Goal: Find specific page/section: Find specific page/section

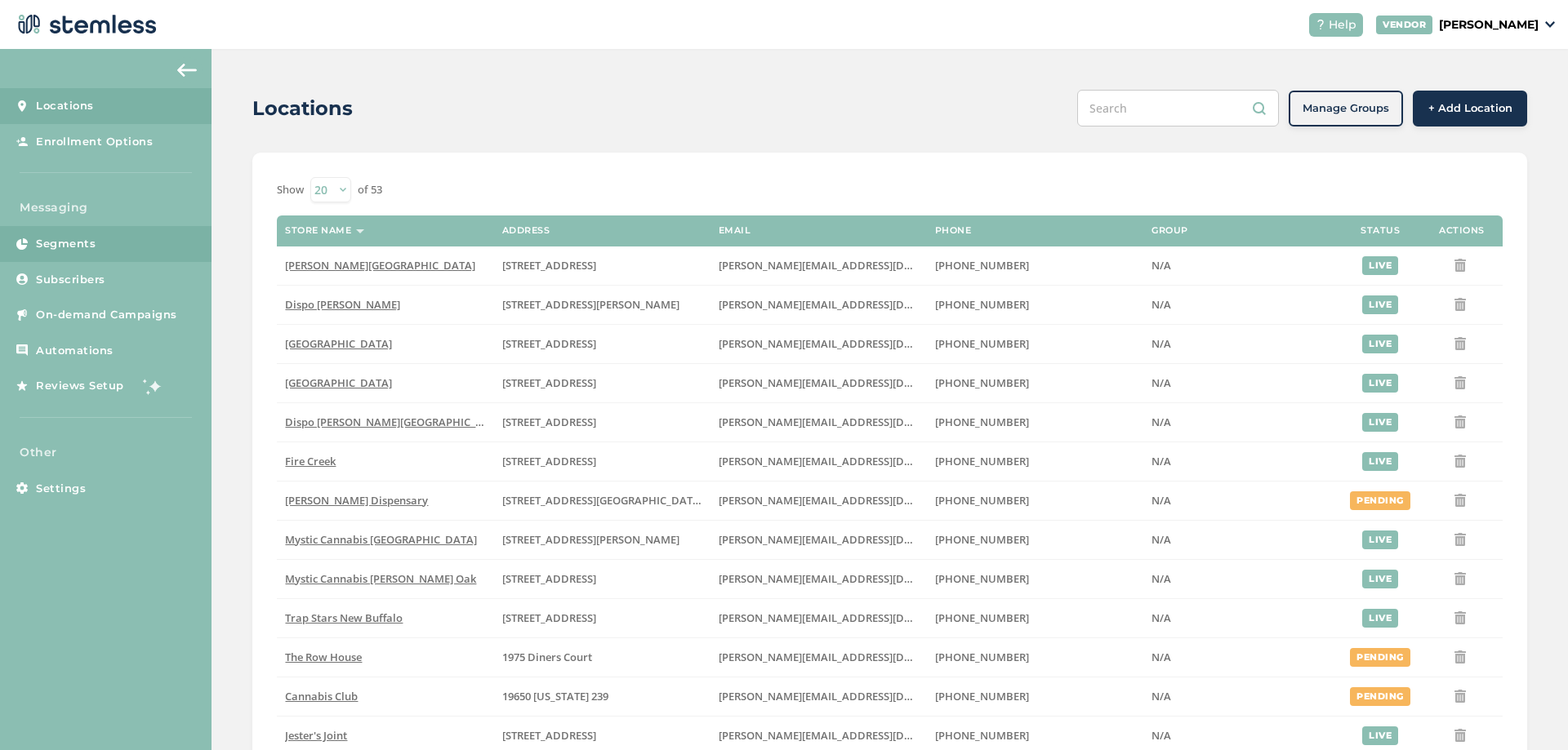
click at [86, 242] on span "Segments" at bounding box center [65, 244] width 60 height 17
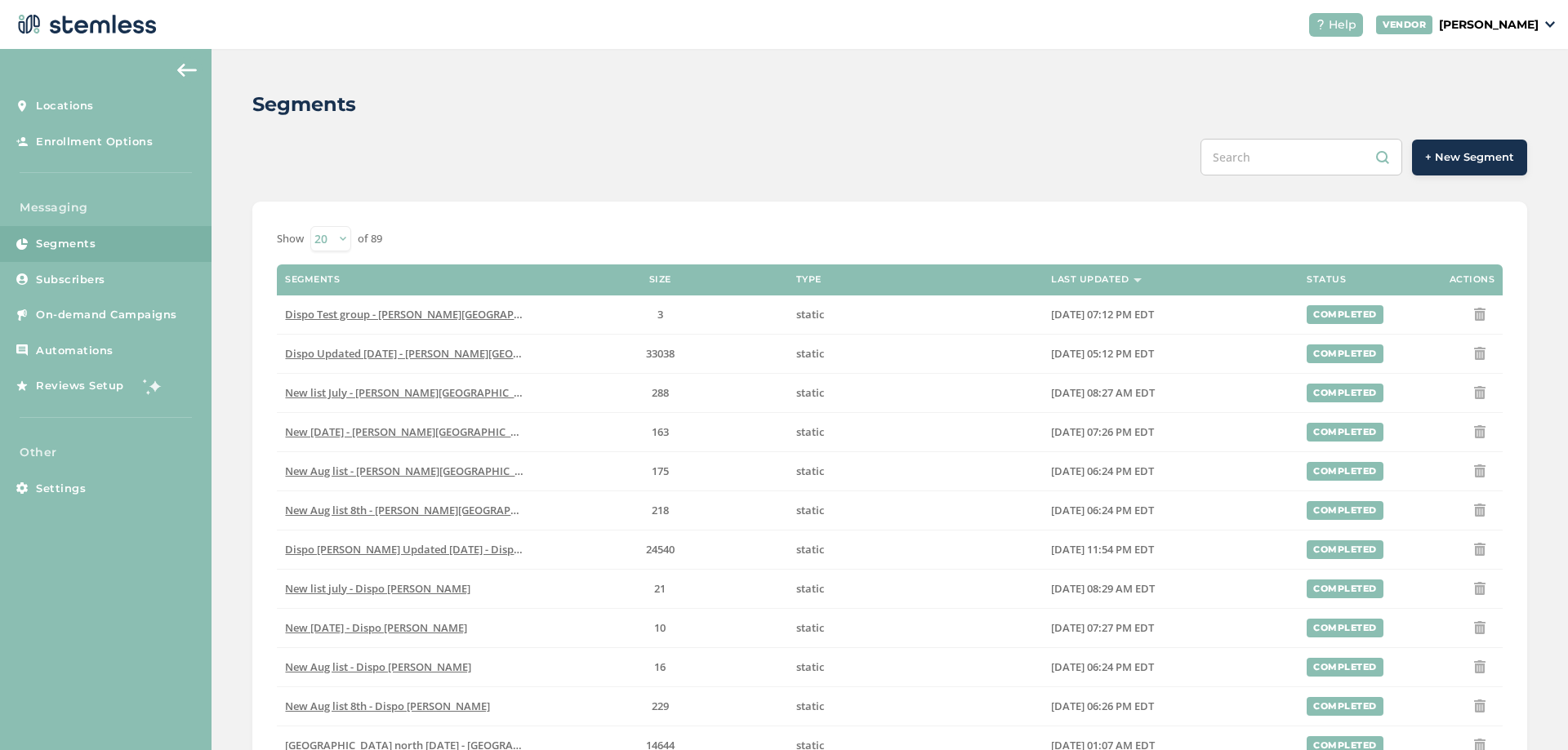
click at [247, 334] on div "Segments + New Segment Show 20 50 100 of 89 Segments Size Type Last Updated Sta…" at bounding box center [889, 620] width 1357 height 1143
click at [240, 337] on div "Segments + New Segment Show 20 50 100 of 89 Segments Size Type Last Updated Sta…" at bounding box center [889, 620] width 1357 height 1143
click at [239, 269] on div "Segments + New Segment Show 20 50 100 of 89 Segments Size Type Last Updated Sta…" at bounding box center [889, 620] width 1357 height 1143
click at [238, 269] on div "Segments + New Segment Show 20 50 100 of 89 Segments Size Type Last Updated Sta…" at bounding box center [889, 620] width 1357 height 1143
click at [240, 264] on div "Segments + New Segment Show 20 50 100 of 89 Segments Size Type Last Updated Sta…" at bounding box center [889, 620] width 1357 height 1143
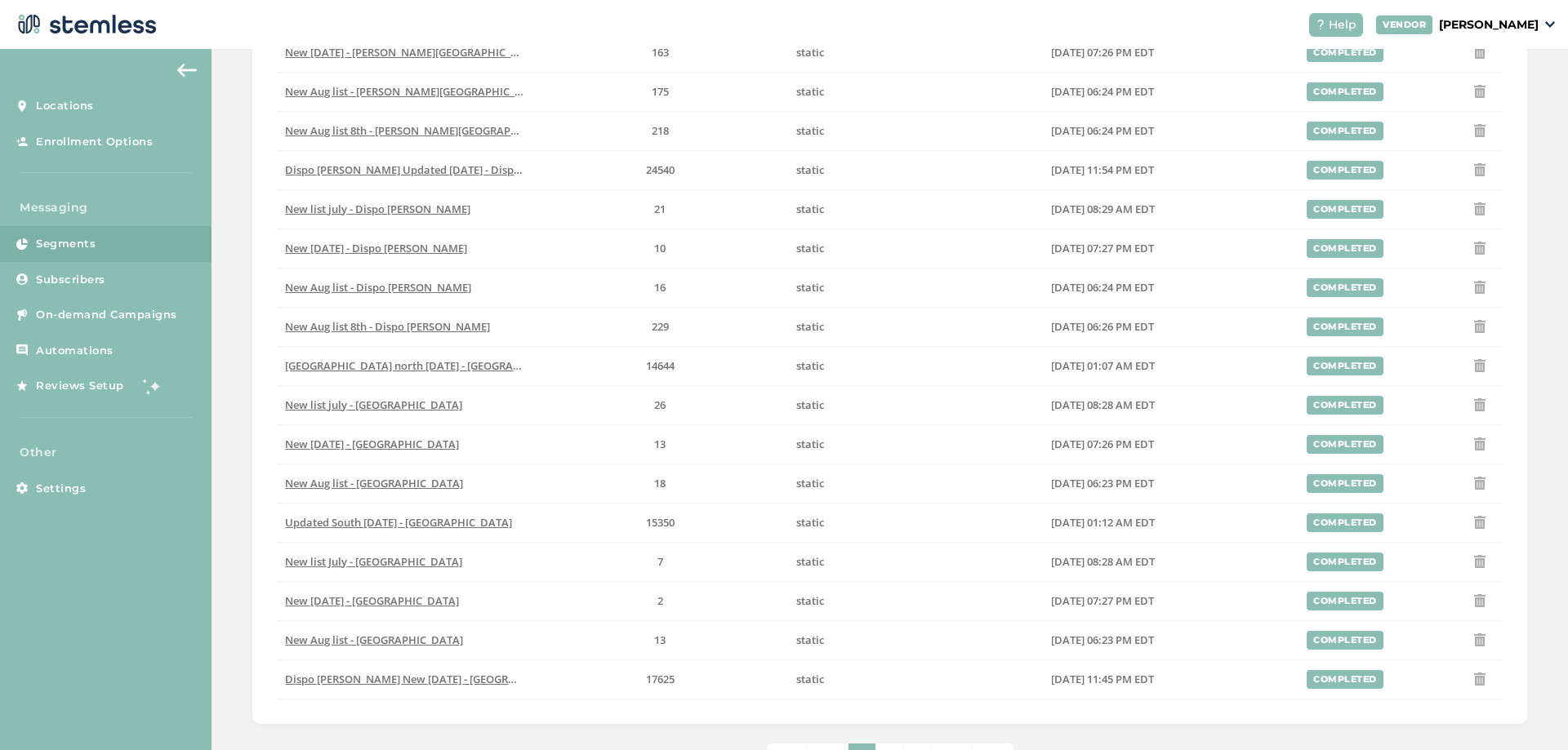
scroll to position [442, 0]
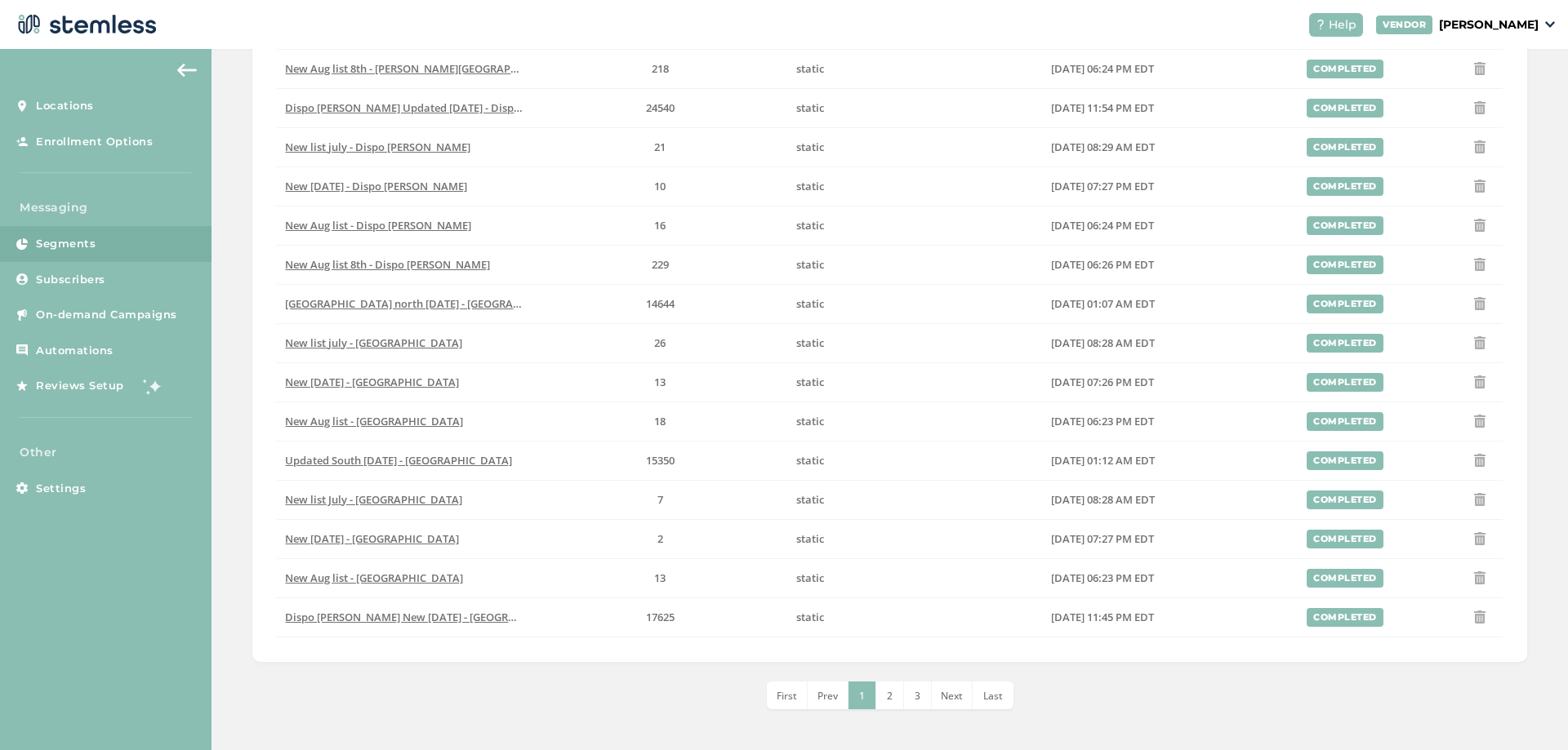
click at [240, 386] on div "Segments + New Segment Show 20 50 100 of 89 Segments Size Type Last Updated Sta…" at bounding box center [889, 178] width 1357 height 1143
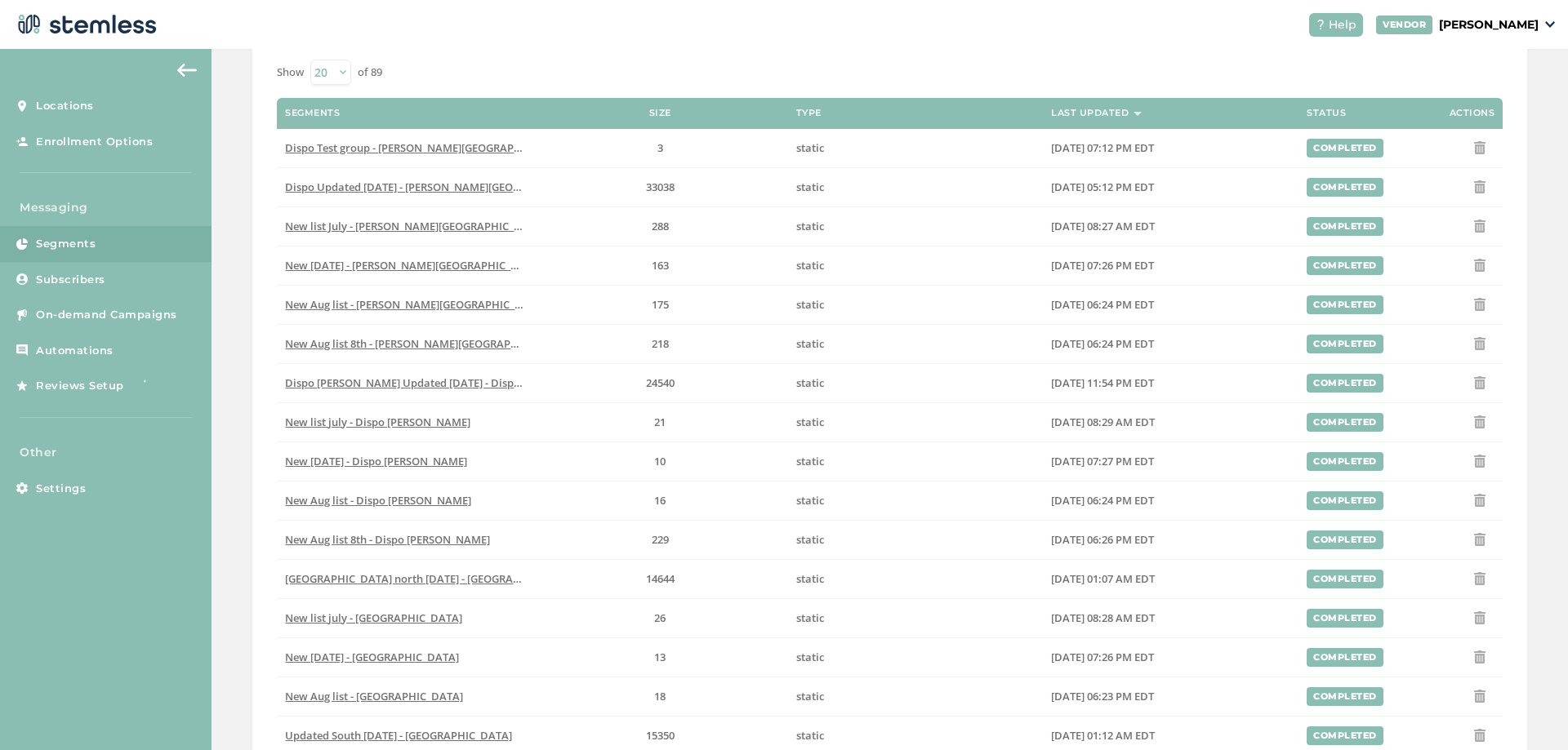
scroll to position [196, 0]
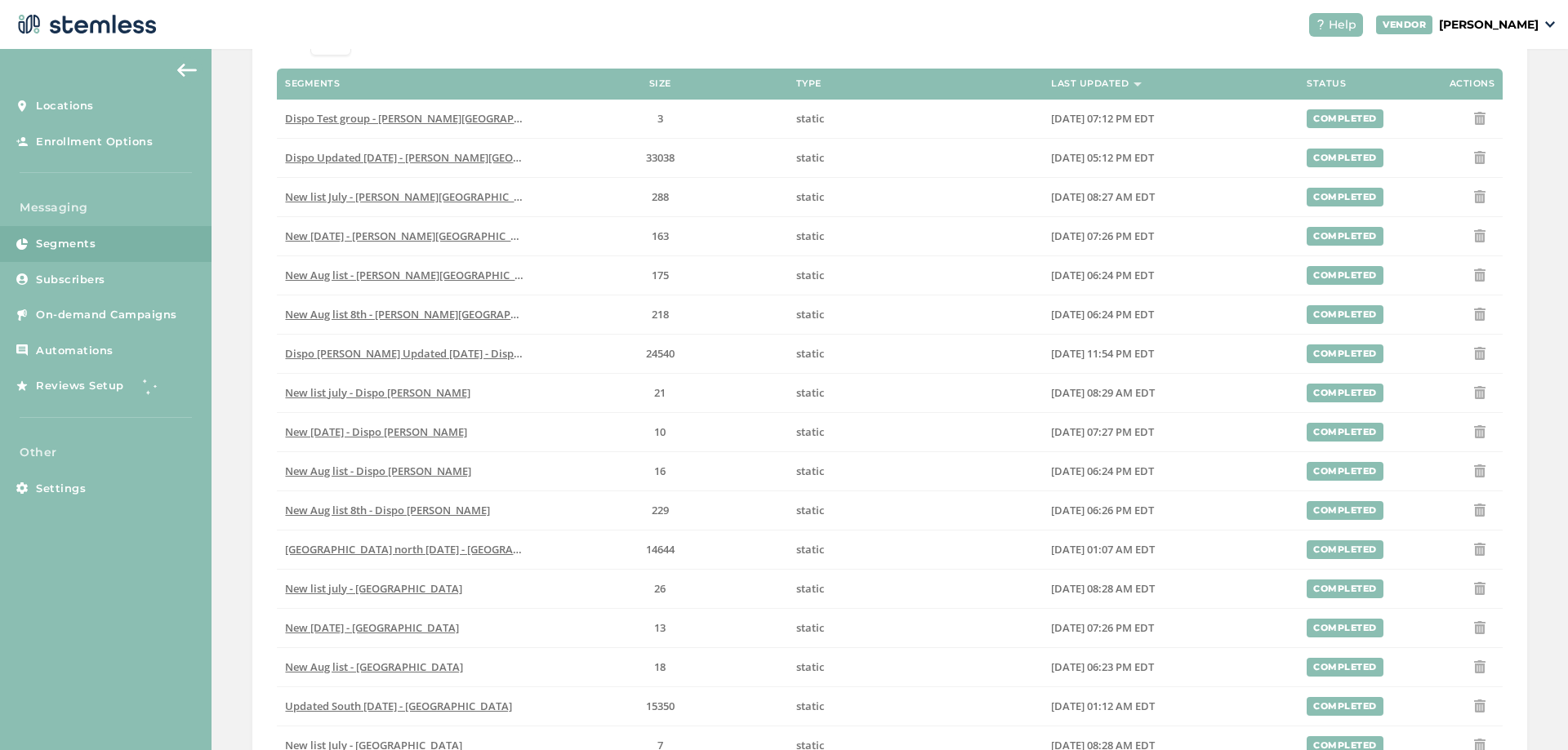
click at [236, 386] on div "Segments + New Segment Show 20 50 100 of 89 Segments Size Type Last Updated Sta…" at bounding box center [889, 424] width 1357 height 1143
click at [235, 386] on div "Segments + New Segment Show 20 50 100 of 89 Segments Size Type Last Updated Sta…" at bounding box center [889, 424] width 1357 height 1143
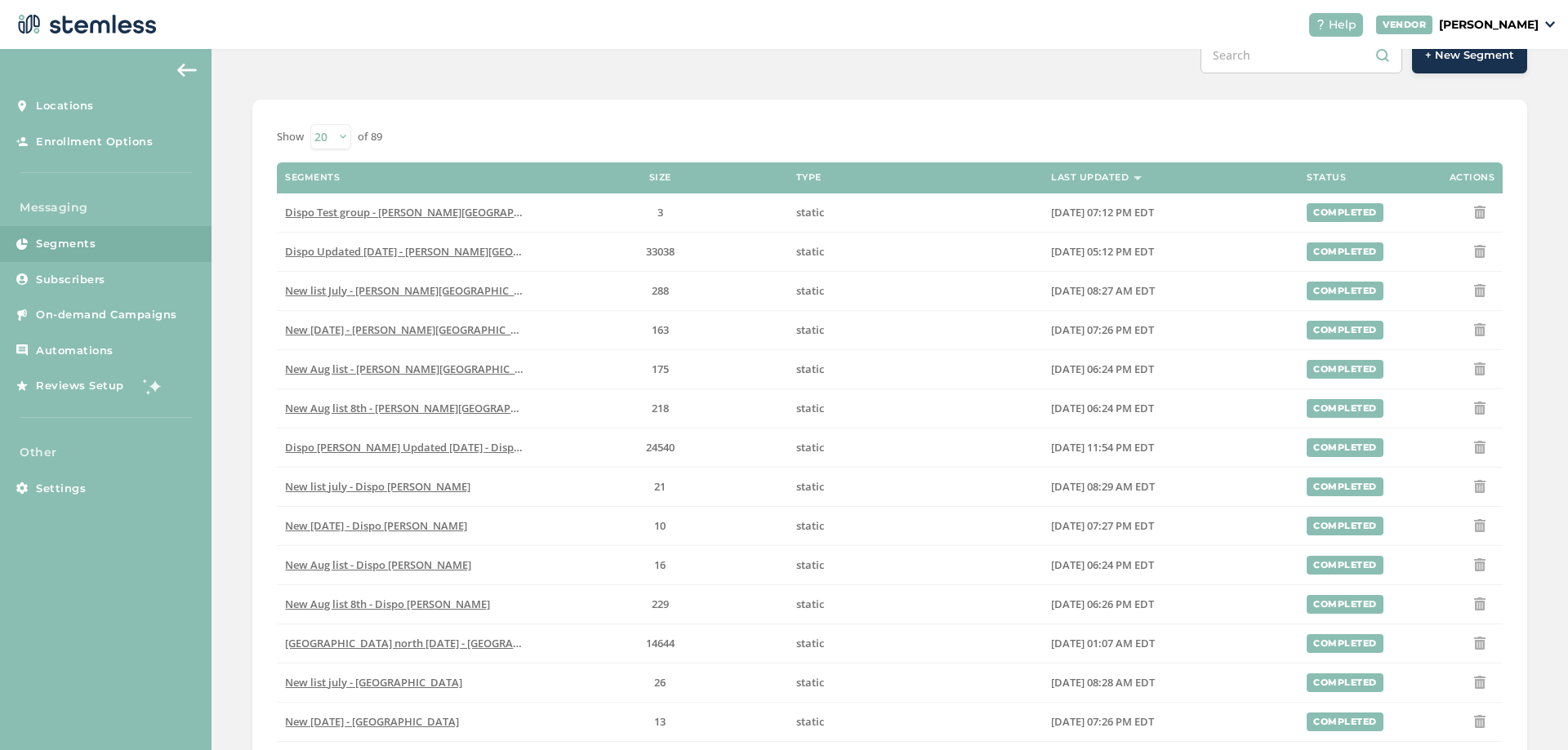
scroll to position [0, 0]
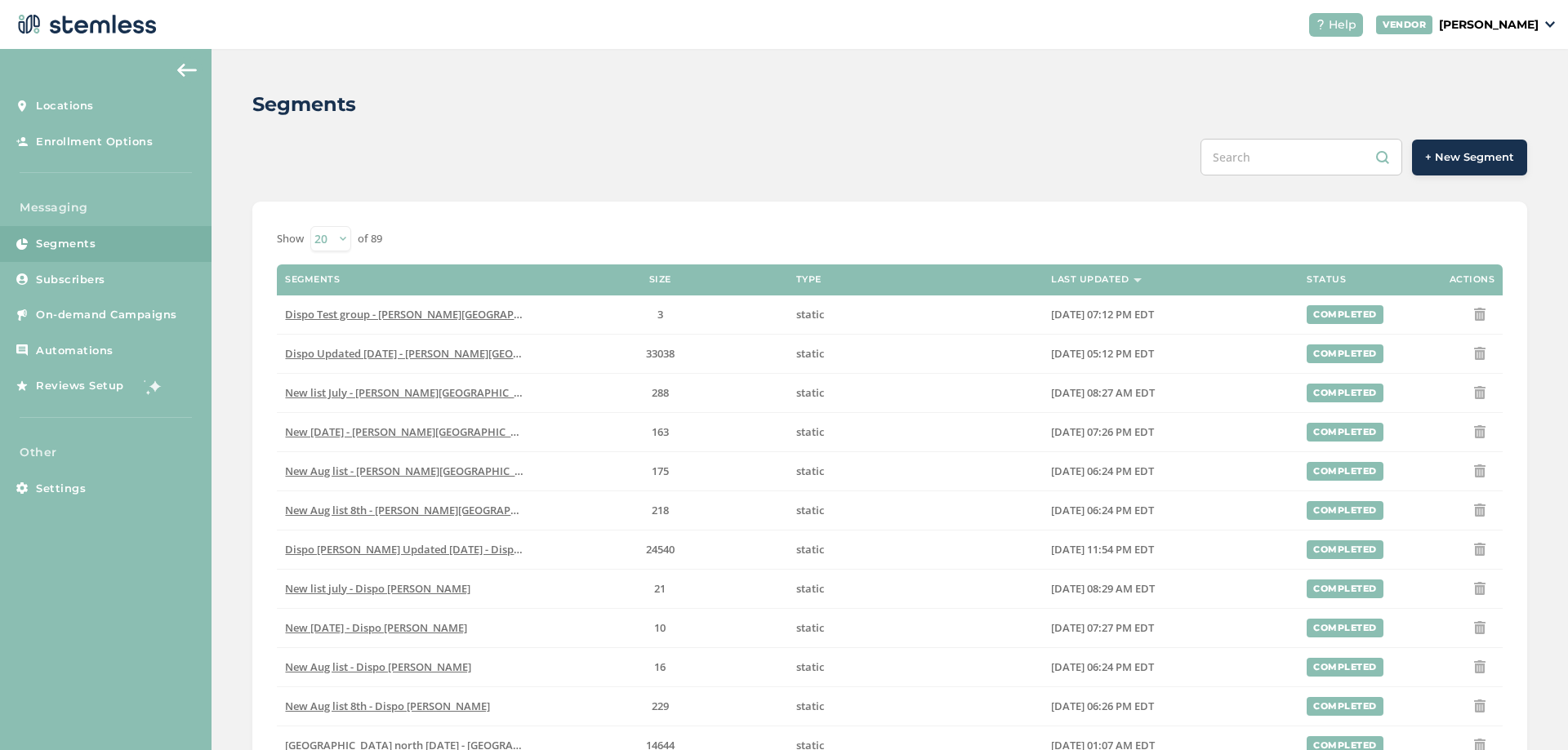
click at [231, 388] on div "Segments + New Segment Show 20 50 100 of 89 Segments Size Type Last Updated Sta…" at bounding box center [889, 620] width 1357 height 1143
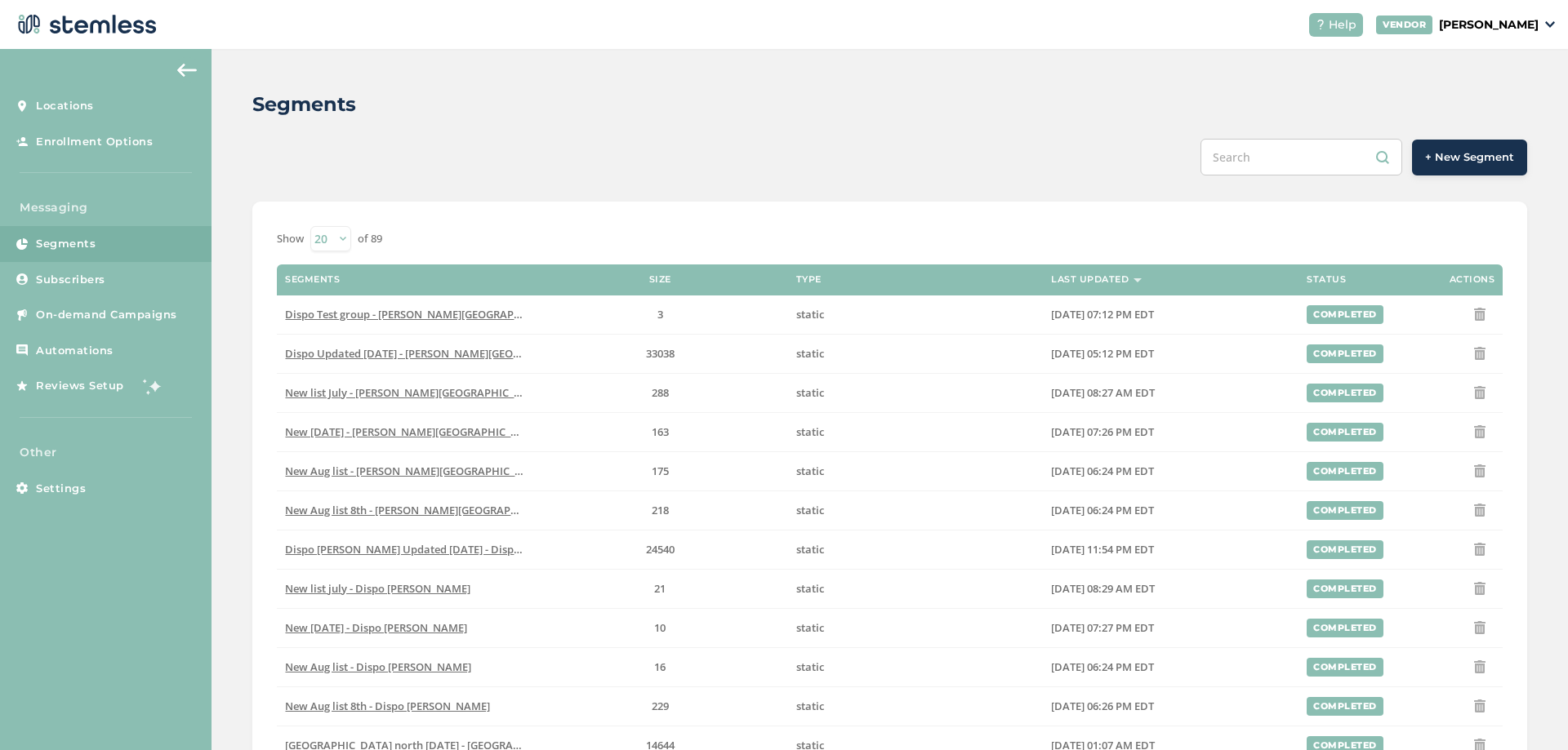
click at [231, 388] on div "Segments + New Segment Show 20 50 100 of 89 Segments Size Type Last Updated Sta…" at bounding box center [889, 620] width 1357 height 1143
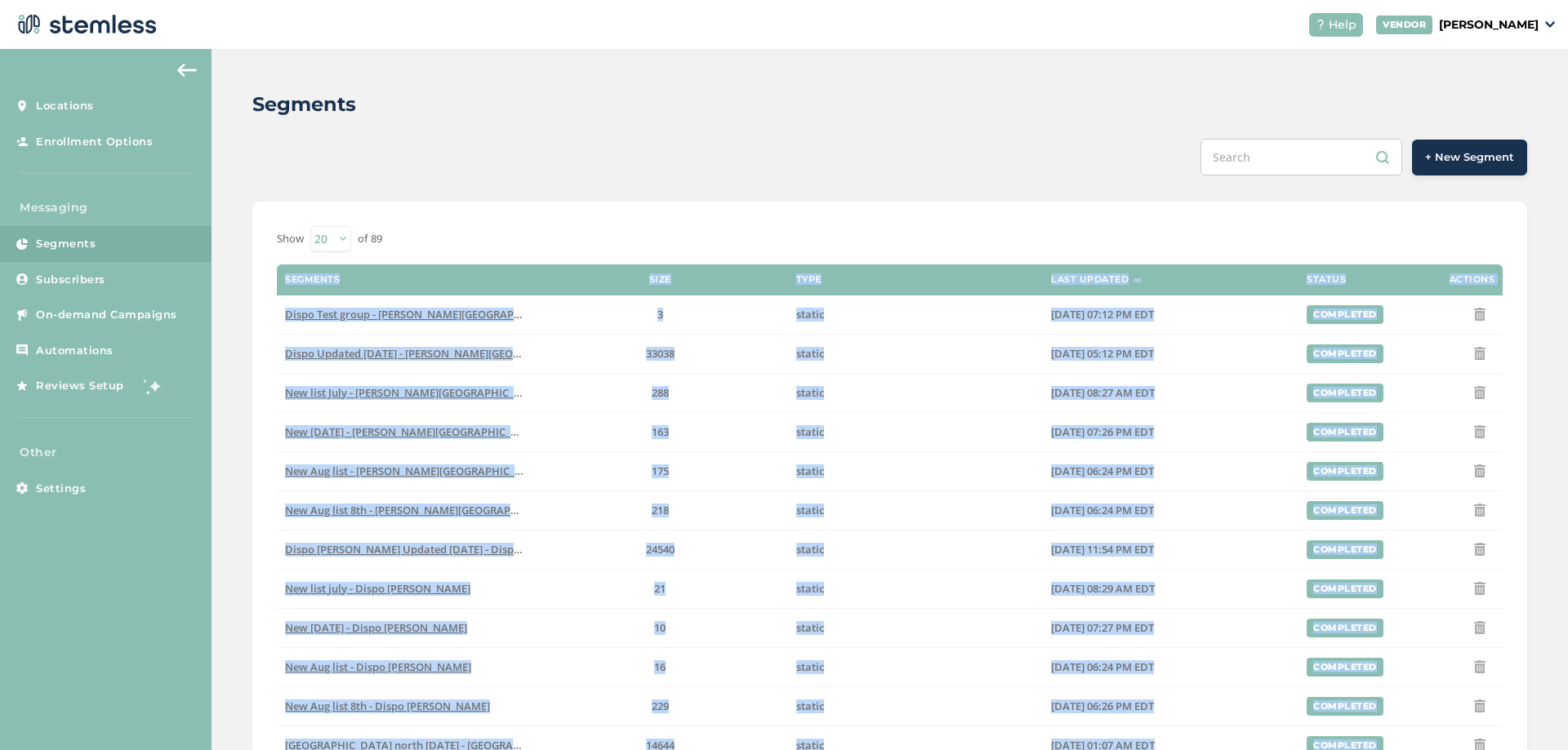
click at [231, 388] on div "Segments + New Segment Show 20 50 100 of 89 Segments Size Type Last Updated Sta…" at bounding box center [889, 620] width 1357 height 1143
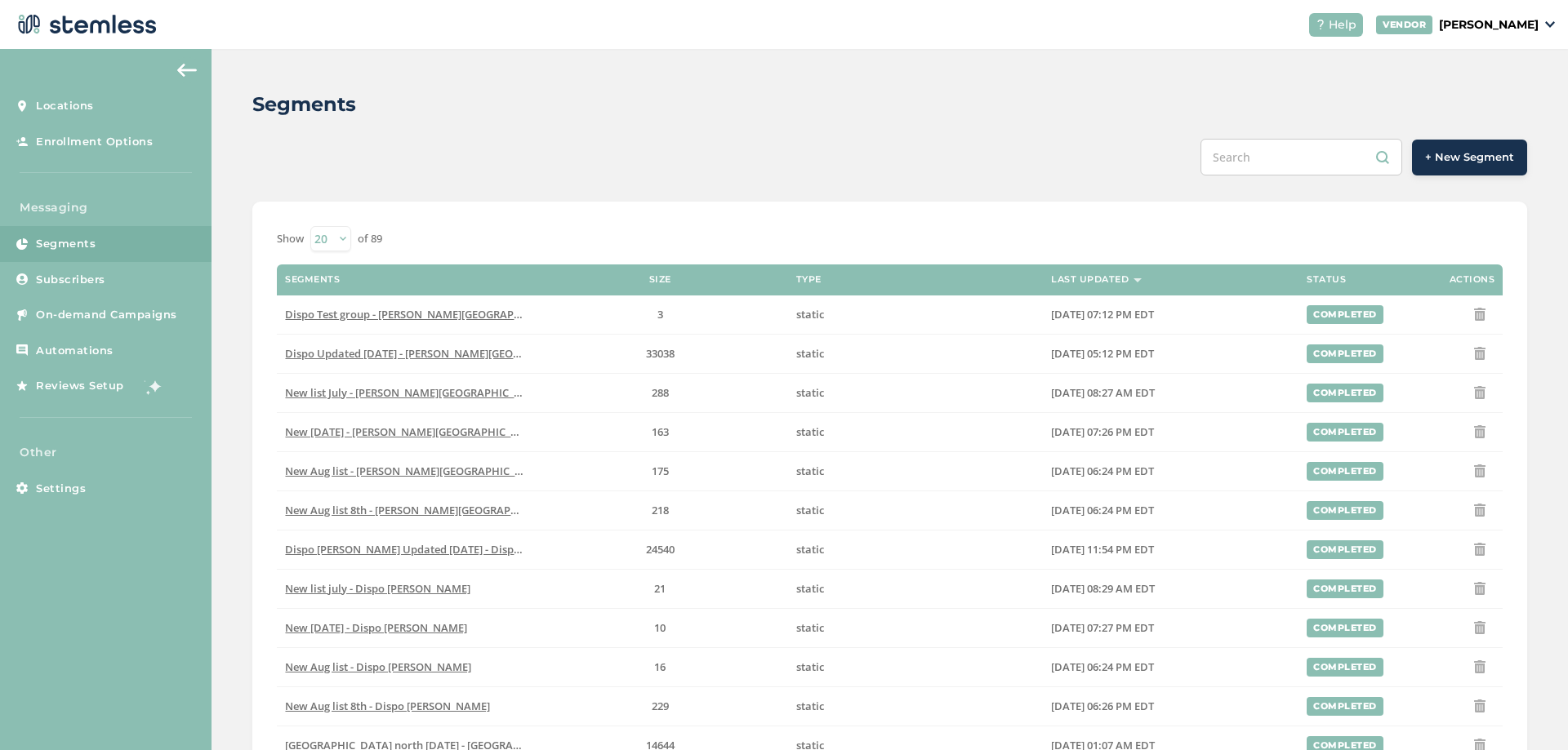
click at [231, 388] on div "Segments + New Segment Show 20 50 100 of 89 Segments Size Type Last Updated Sta…" at bounding box center [889, 620] width 1357 height 1143
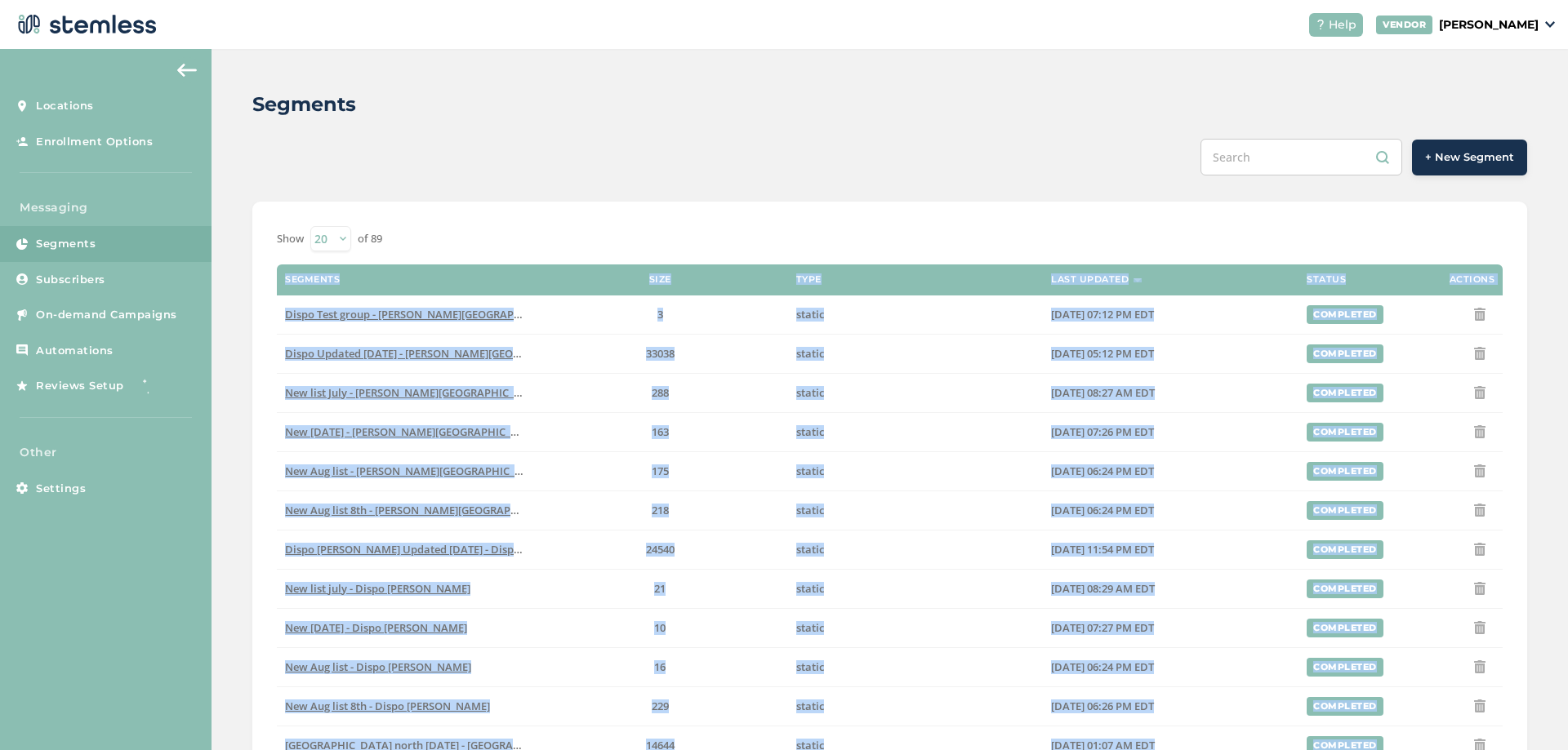
click at [231, 388] on div "Segments + New Segment Show 20 50 100 of 89 Segments Size Type Last Updated Sta…" at bounding box center [889, 620] width 1357 height 1143
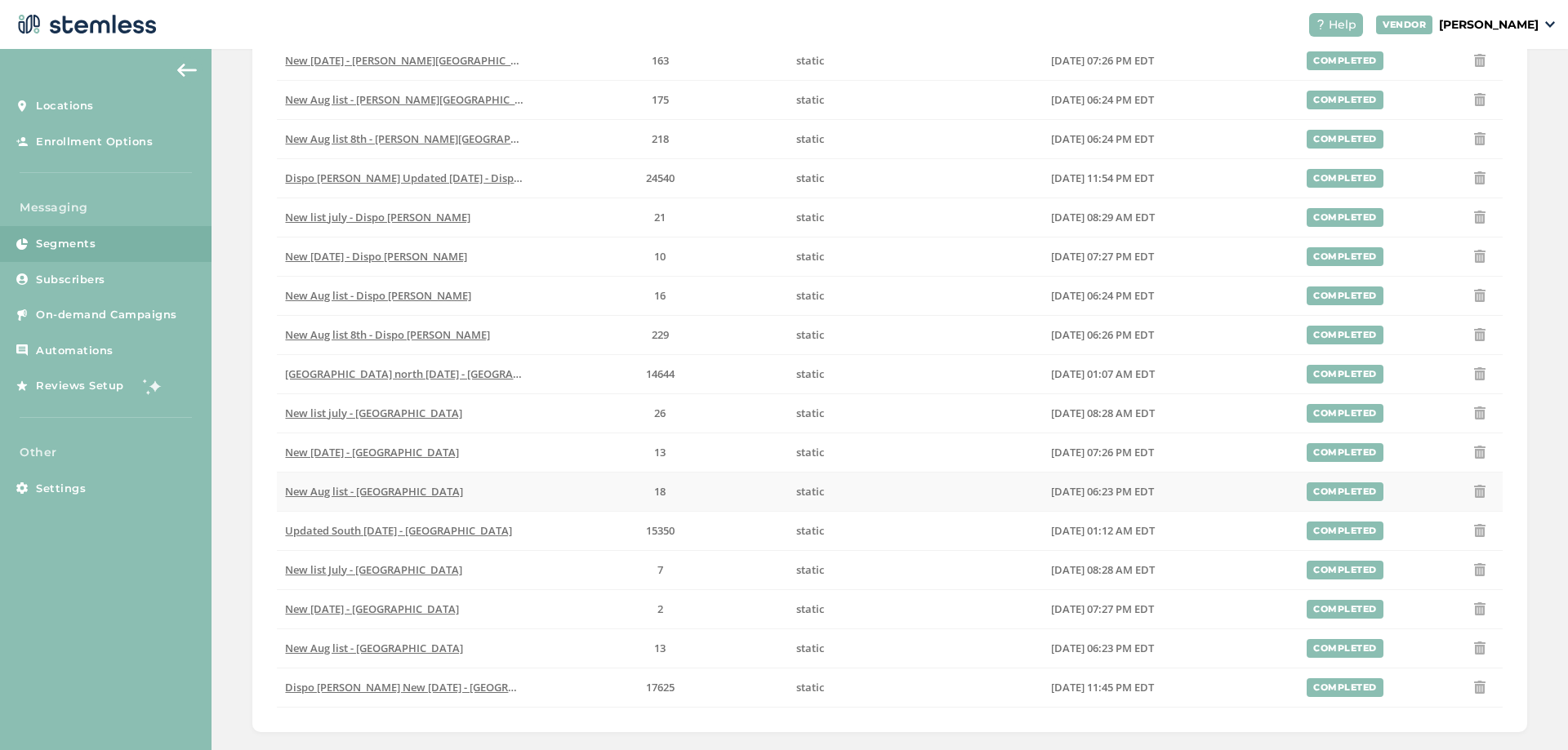
scroll to position [442, 0]
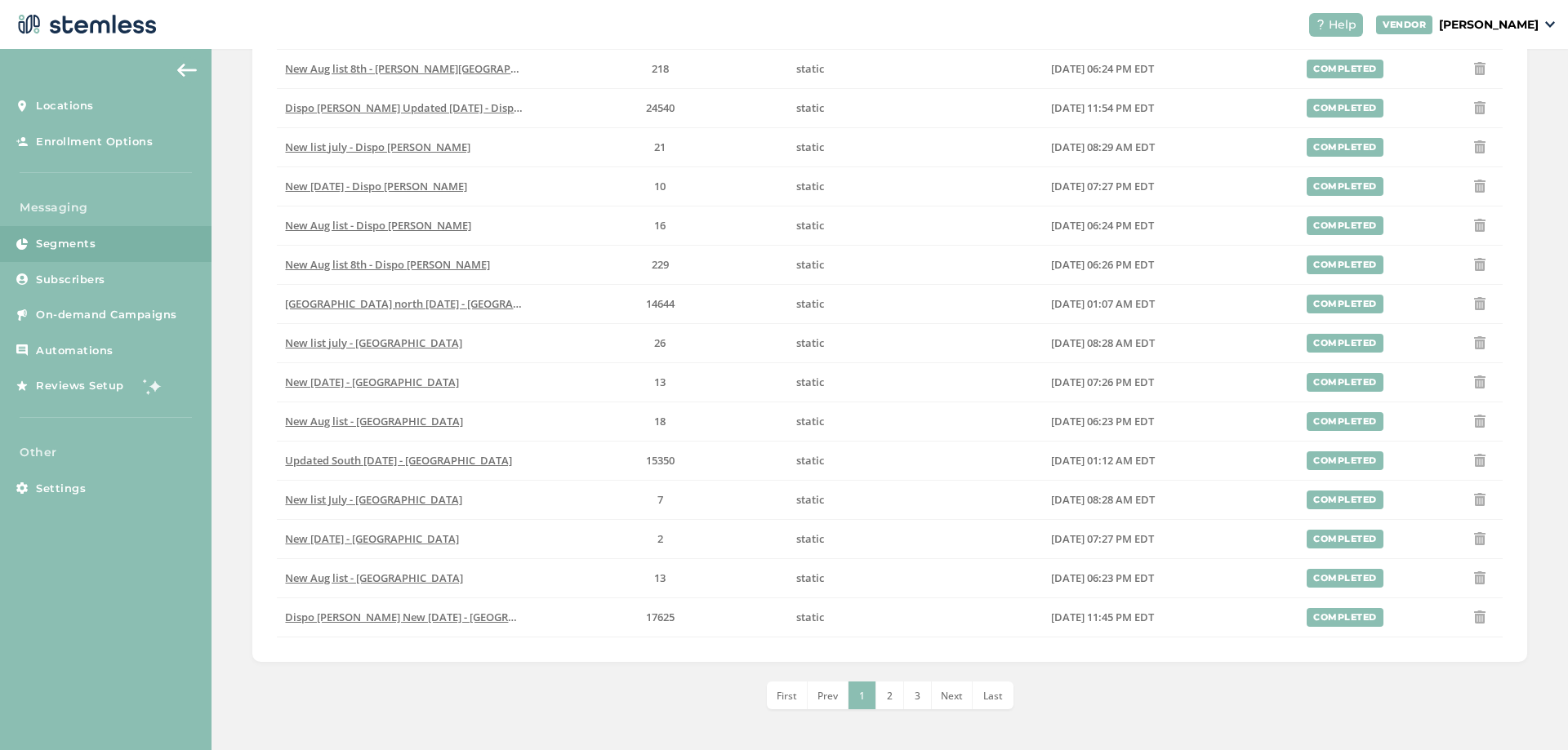
click at [242, 465] on div "Segments + New Segment Show 20 50 100 of 89 Segments Size Type Last Updated Sta…" at bounding box center [889, 178] width 1357 height 1143
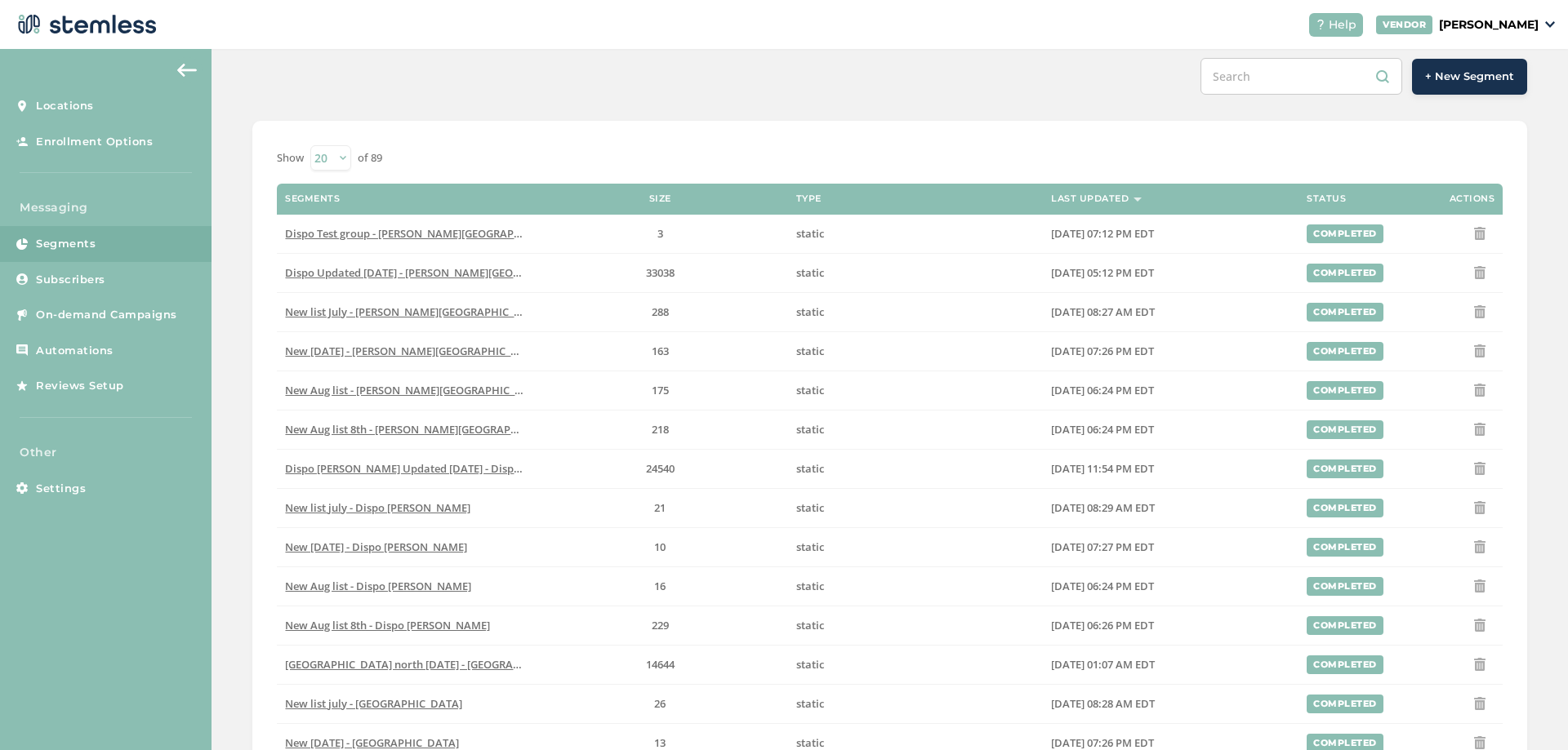
scroll to position [0, 0]
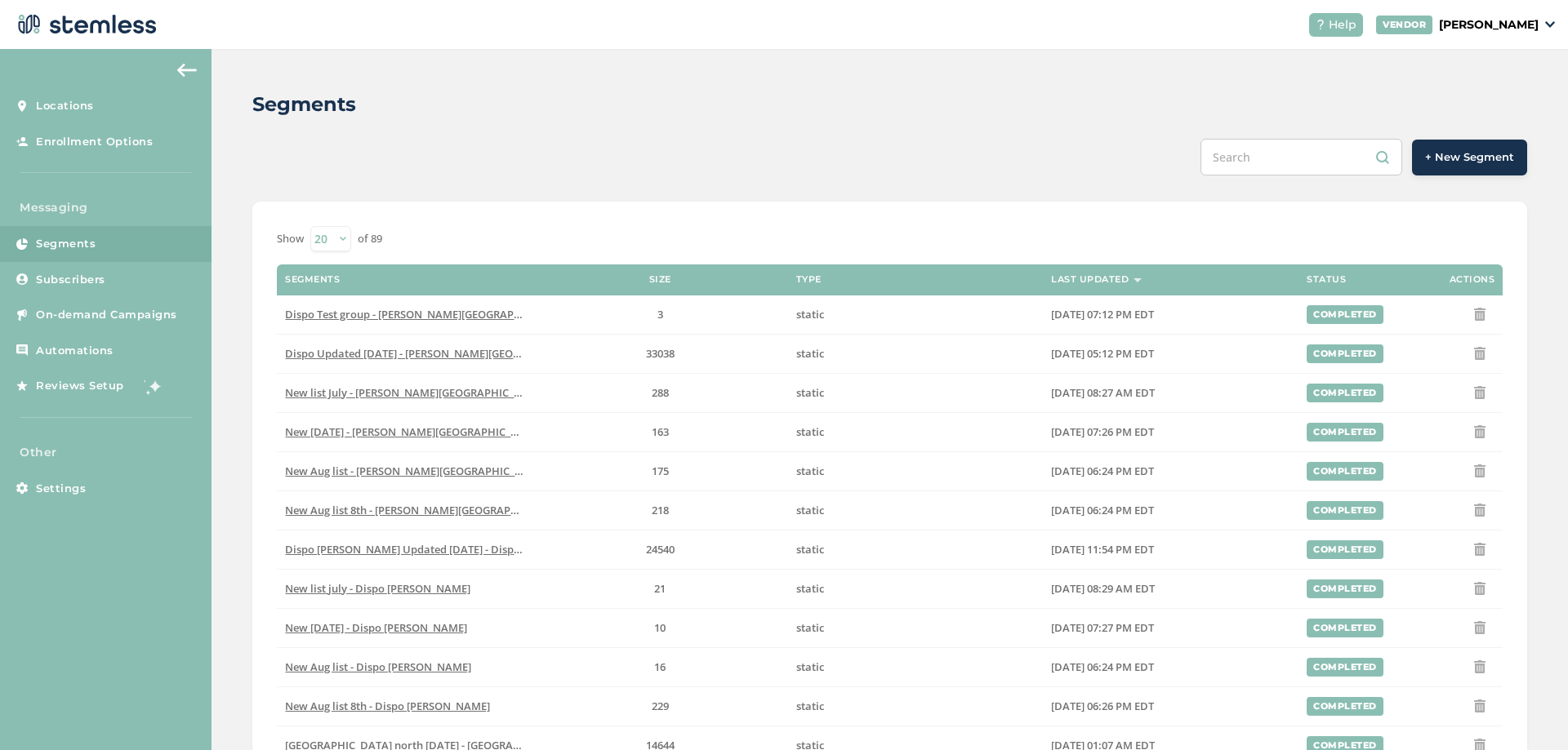
click at [242, 323] on div "Segments + New Segment Show 20 50 100 of 89 Segments Size Type Last Updated Sta…" at bounding box center [889, 620] width 1357 height 1143
click at [1257, 148] on input "text" at bounding box center [1302, 157] width 202 height 37
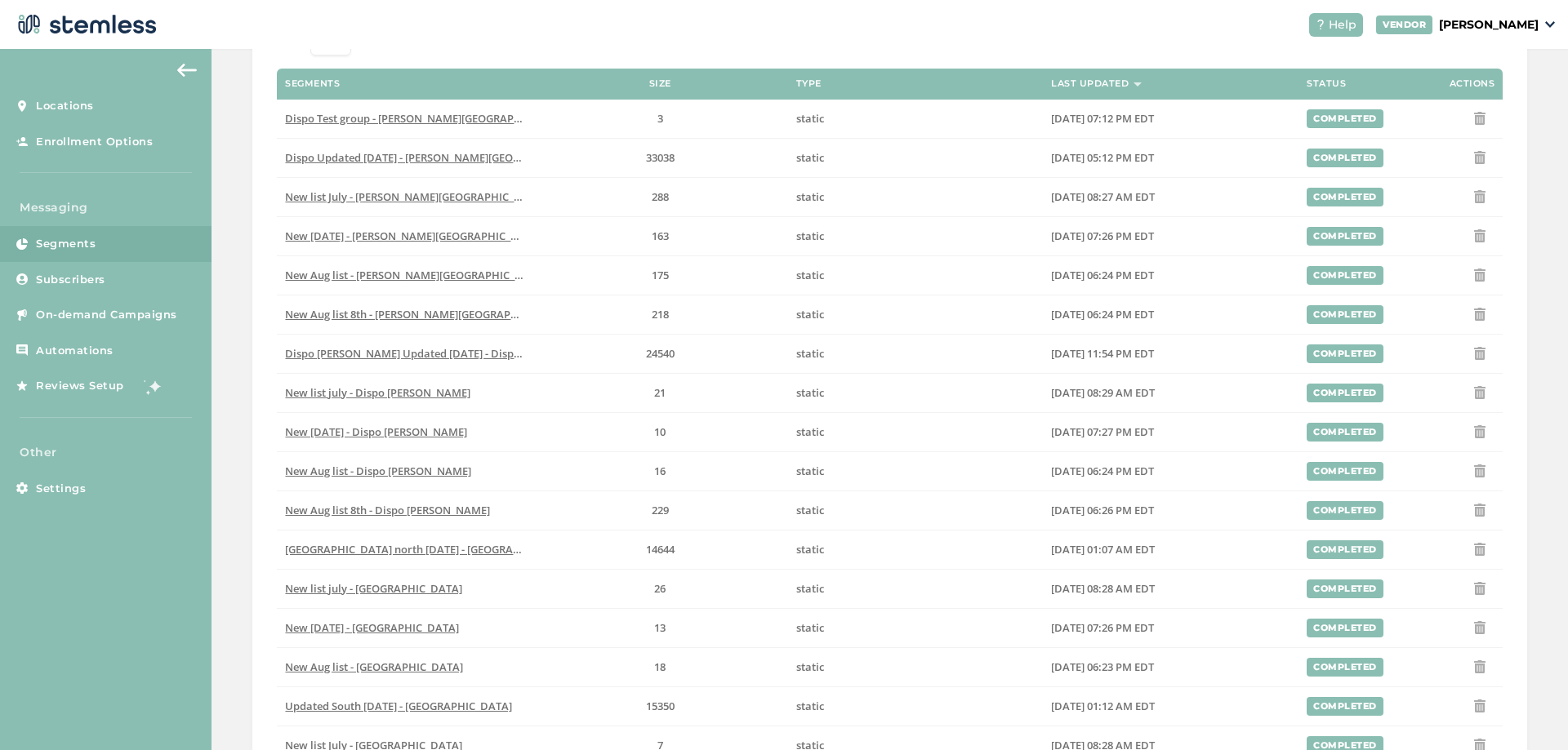
scroll to position [392, 0]
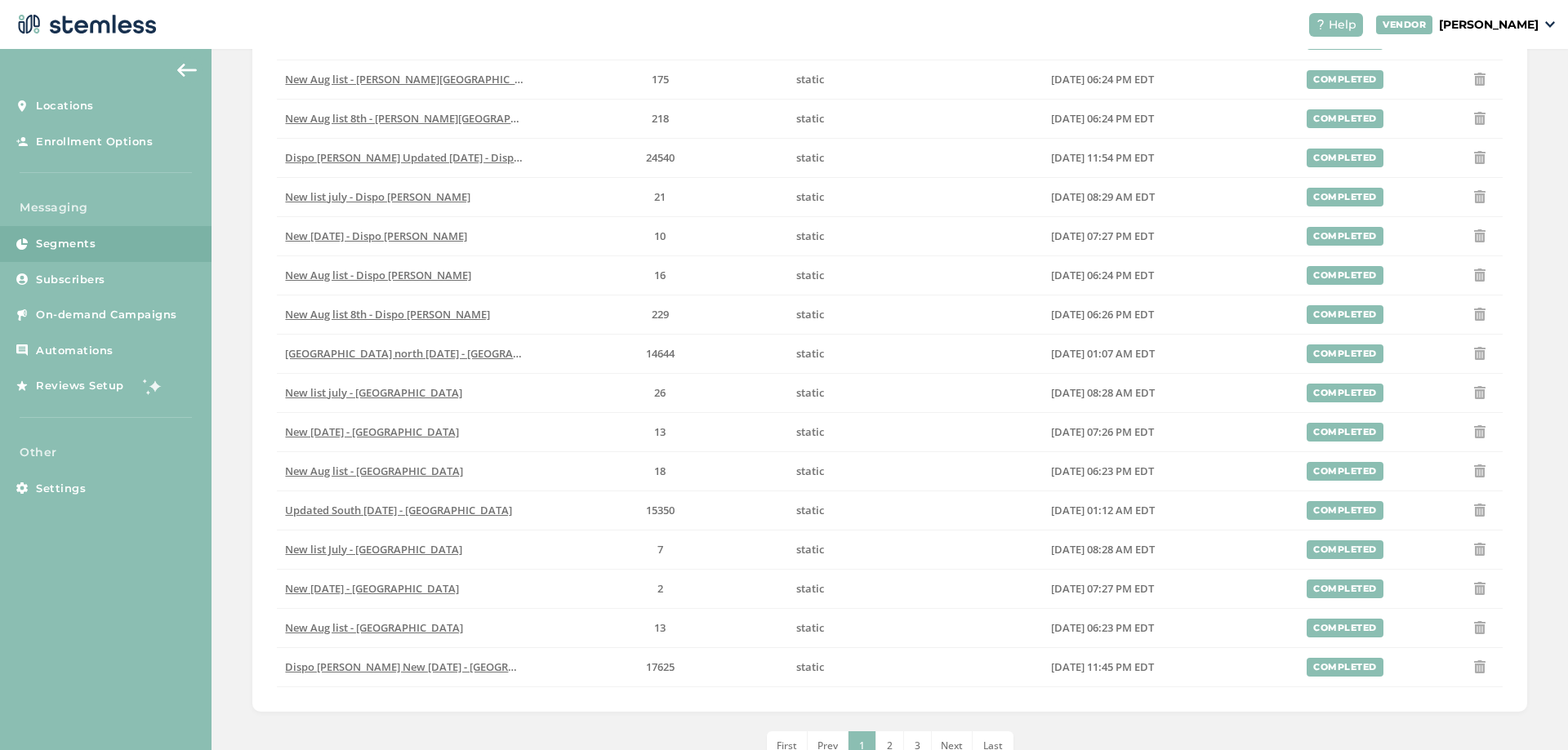
click at [231, 325] on div "Segments + New Segment Show 20 50 100 of 89 Segments Size Type Last Updated Sta…" at bounding box center [889, 229] width 1357 height 1143
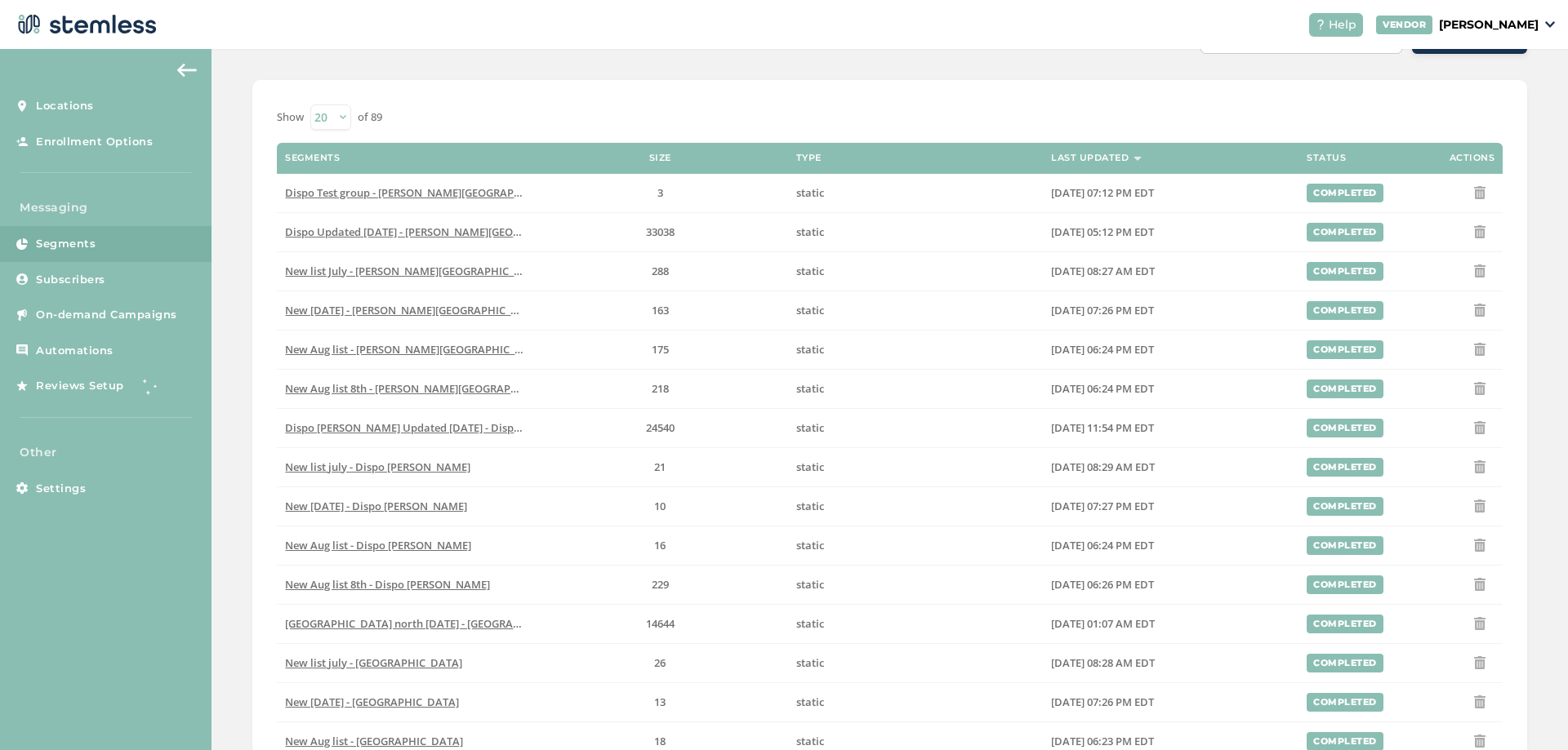
scroll to position [0, 0]
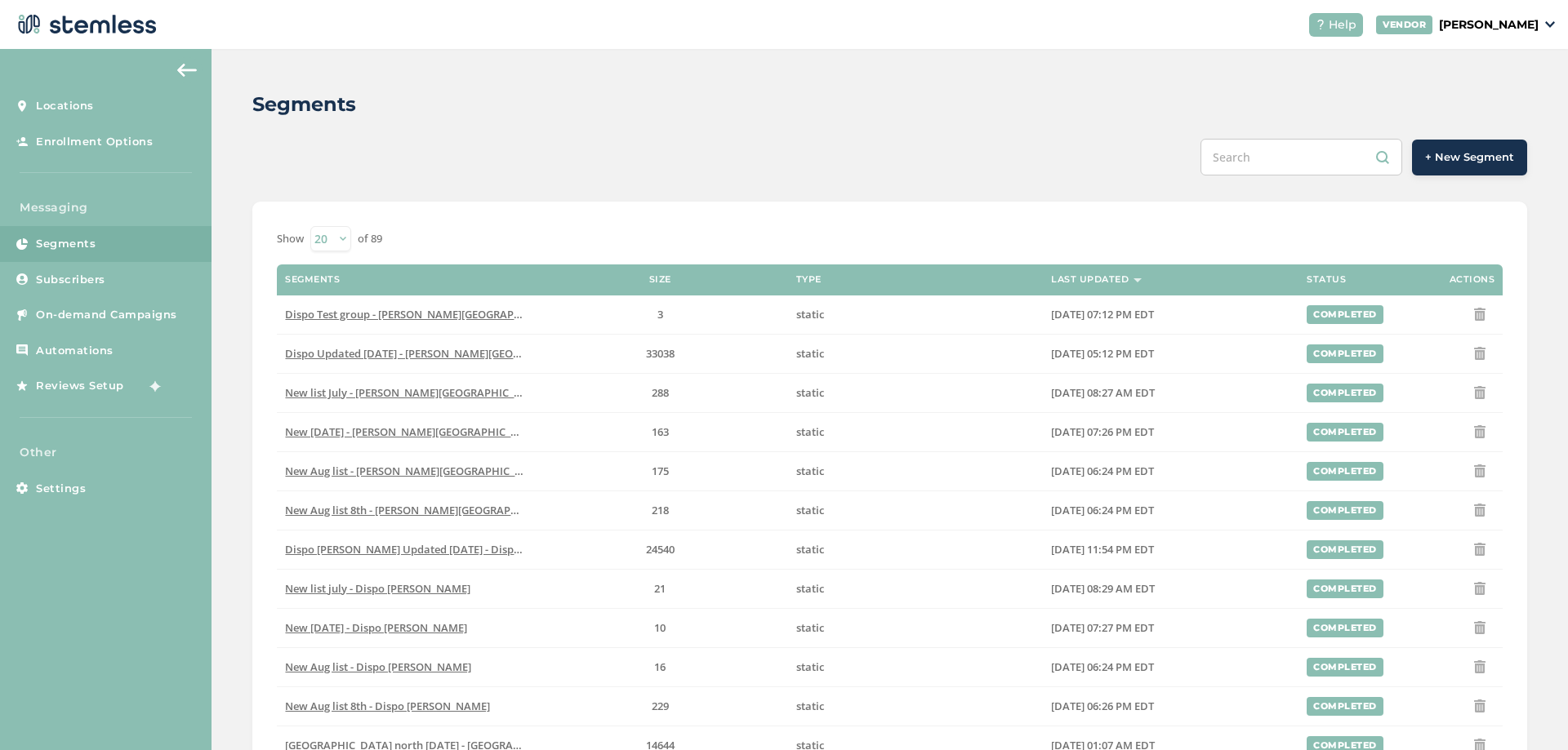
click at [234, 405] on div "Segments + New Segment Show 20 50 100 of 89 Segments Size Type Last Updated Sta…" at bounding box center [889, 620] width 1357 height 1143
click at [236, 401] on div "Segments + New Segment Show 20 50 100 of 89 Segments Size Type Last Updated Sta…" at bounding box center [889, 620] width 1357 height 1143
click at [228, 398] on div "Segments + New Segment Show 20 50 100 of 89 Segments Size Type Last Updated Sta…" at bounding box center [889, 620] width 1357 height 1143
click at [227, 398] on div "Segments + New Segment Show 20 50 100 of 89 Segments Size Type Last Updated Sta…" at bounding box center [889, 620] width 1357 height 1143
